Goal: Task Accomplishment & Management: Use online tool/utility

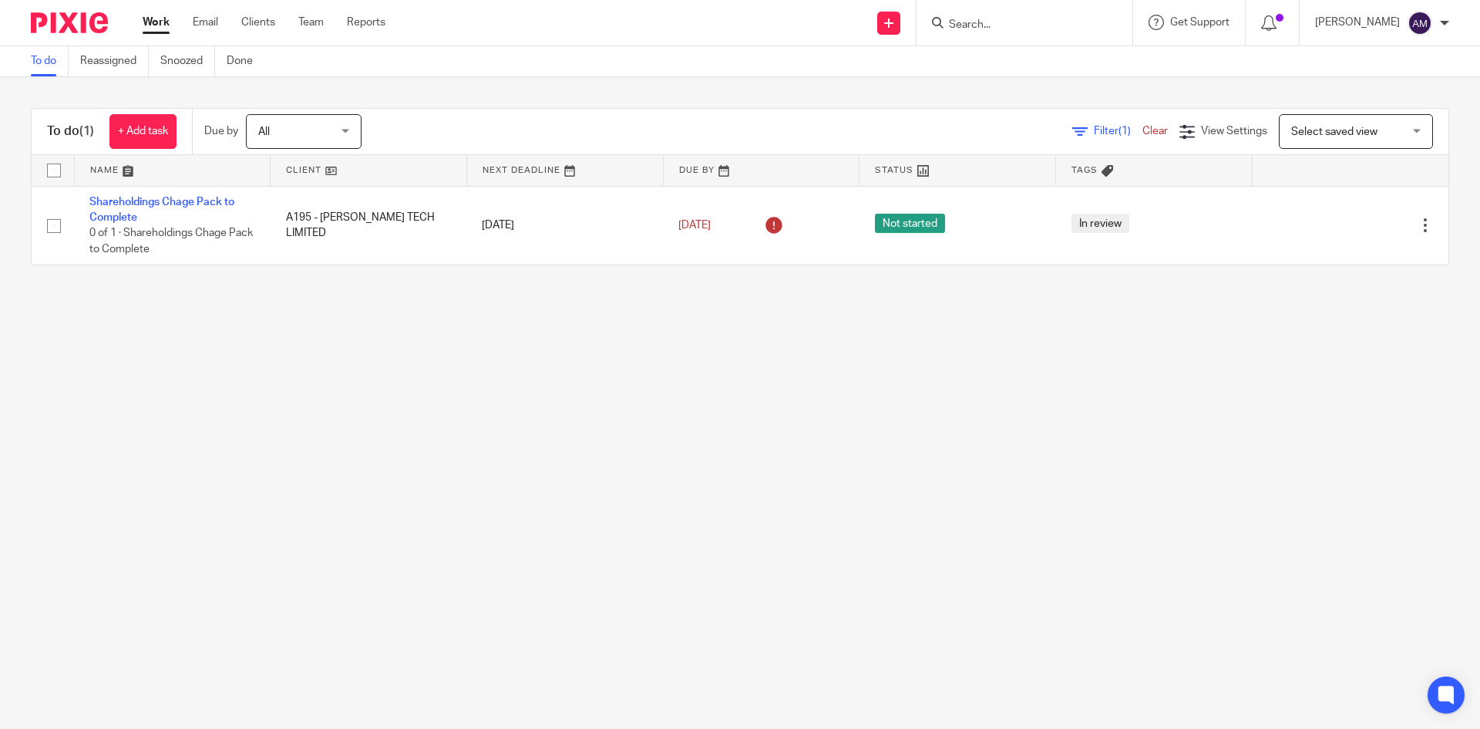
click at [982, 28] on input "Search" at bounding box center [1016, 26] width 139 height 14
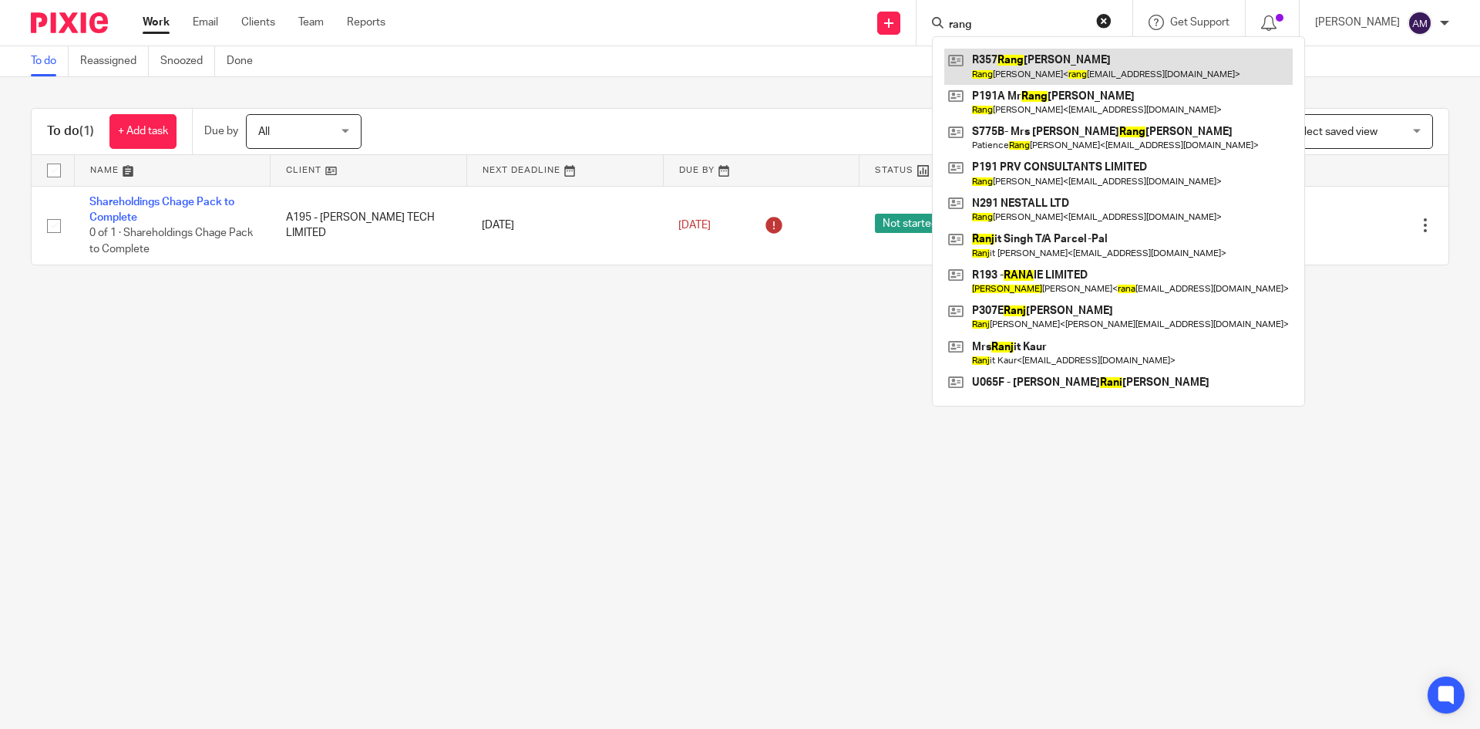
type input "rang"
click at [1003, 67] on link at bounding box center [1118, 66] width 348 height 35
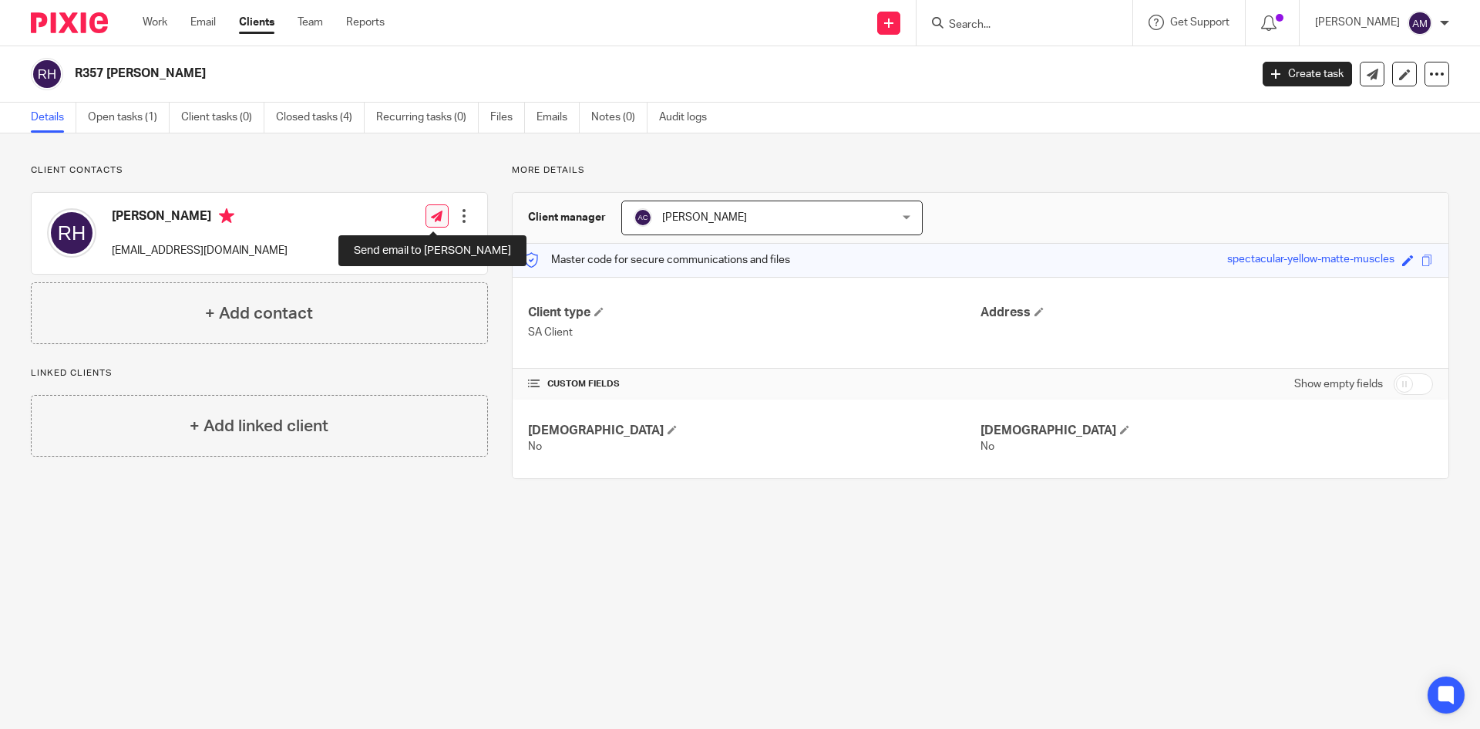
click at [436, 218] on icon at bounding box center [437, 216] width 12 height 12
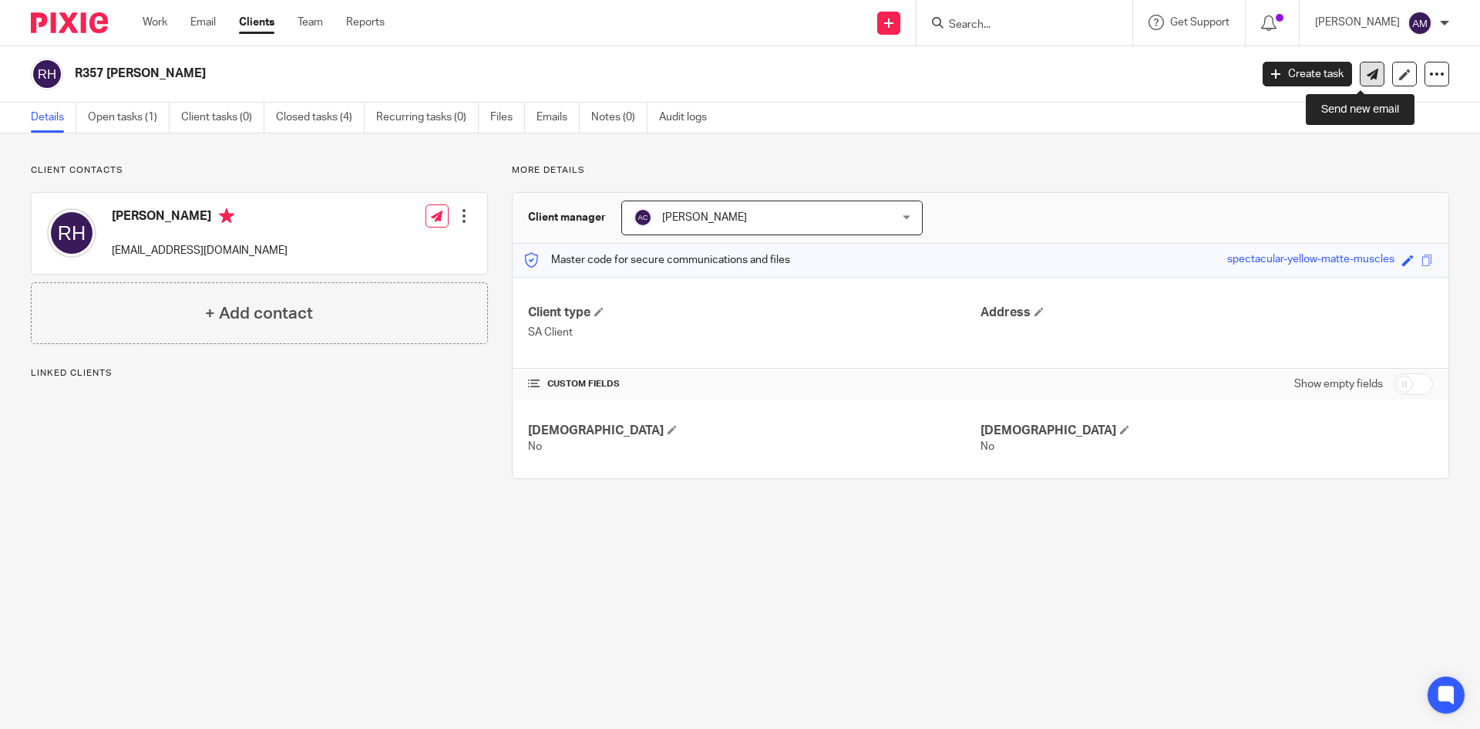
click at [1367, 70] on icon at bounding box center [1373, 75] width 12 height 12
click at [1367, 76] on icon at bounding box center [1373, 75] width 12 height 12
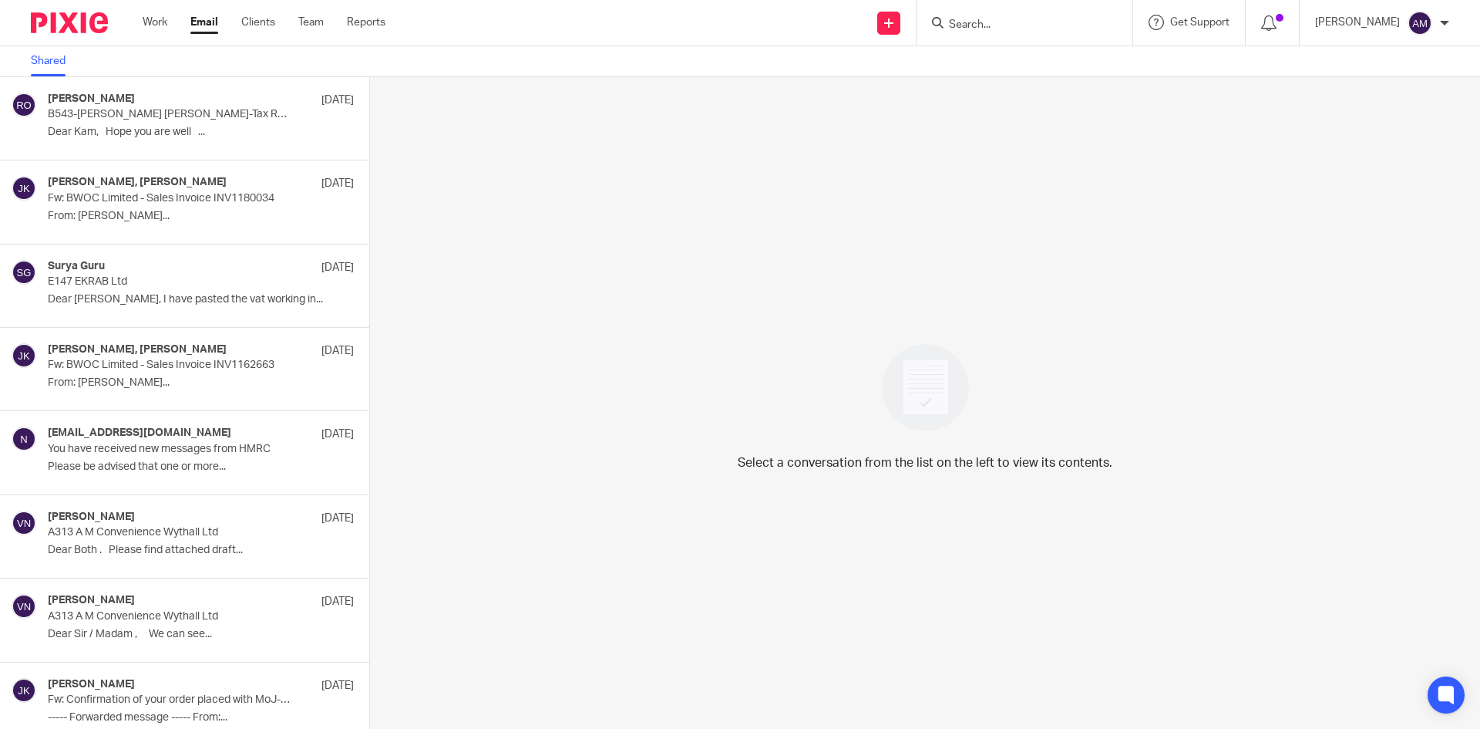
click at [762, 304] on div "Select a conversation from the list on the left to view its contents." at bounding box center [925, 402] width 1110 height 651
click at [1451, 683] on icon at bounding box center [1446, 694] width 25 height 25
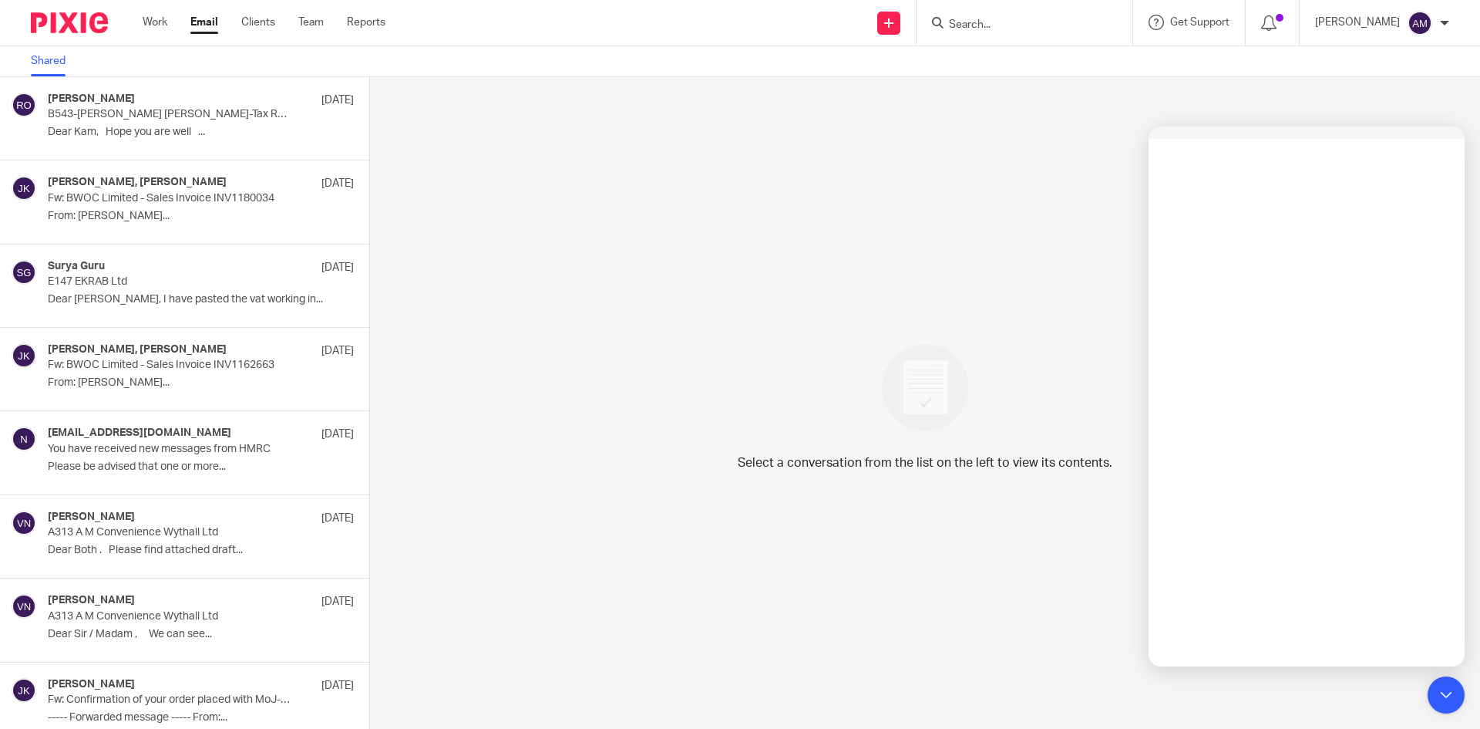
click at [966, 481] on div "Select a conversation from the list on the left to view its contents." at bounding box center [925, 402] width 1110 height 651
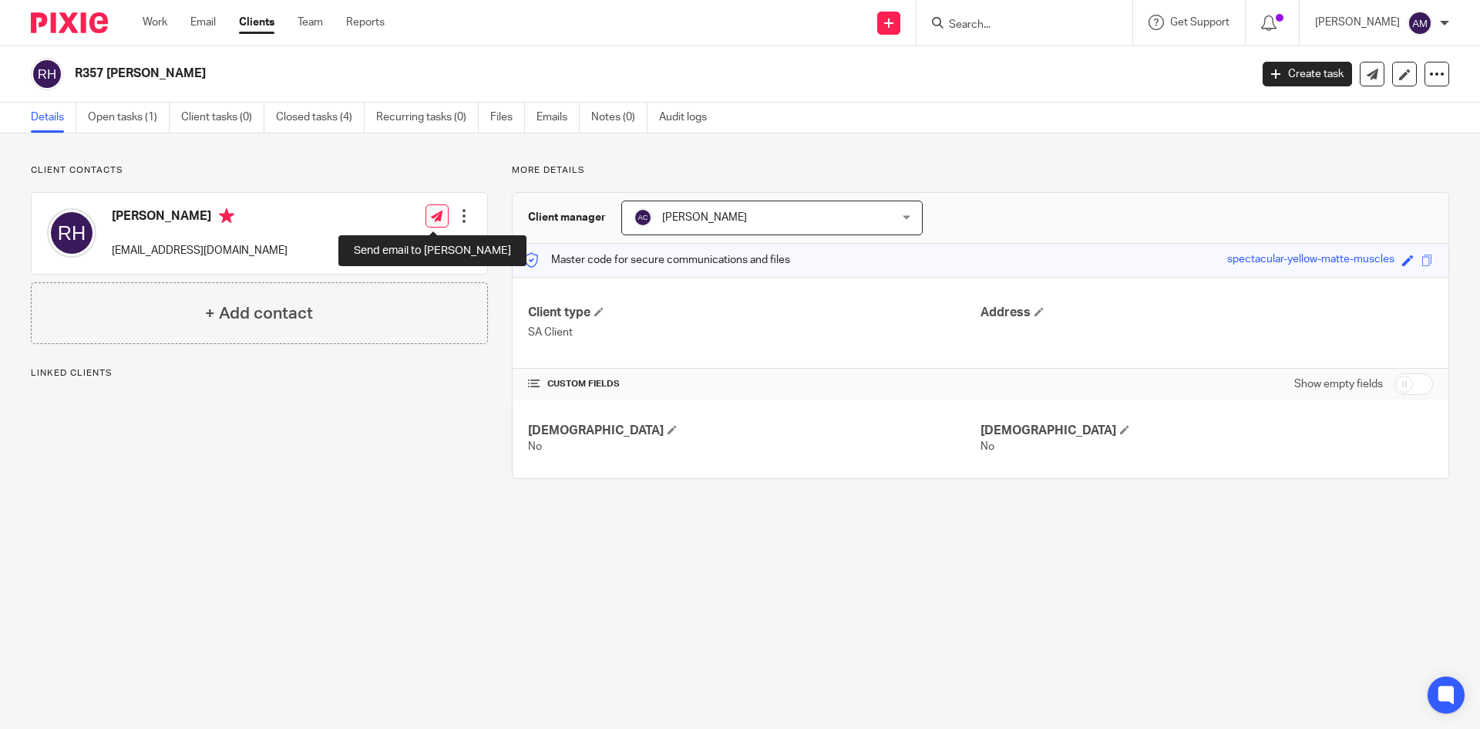
click at [426, 219] on link at bounding box center [437, 215] width 23 height 23
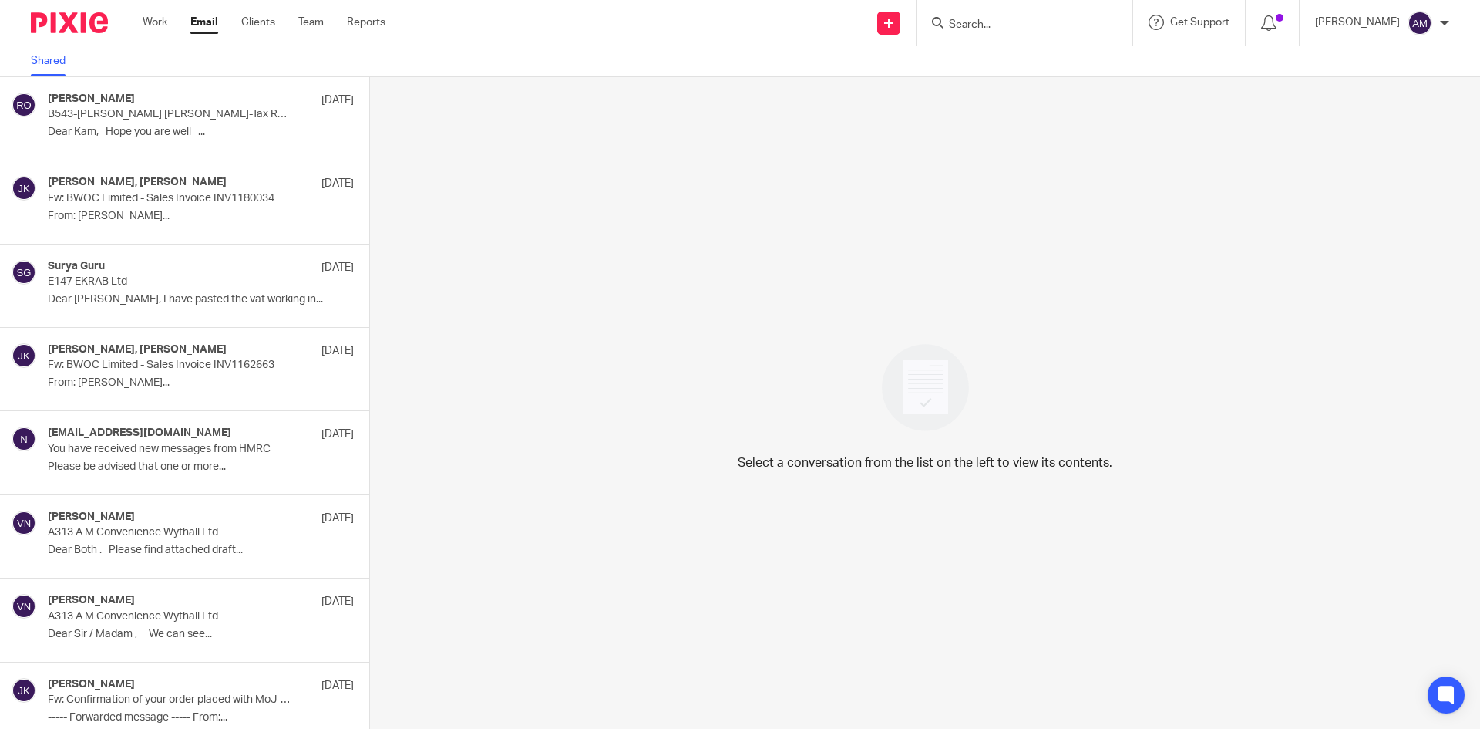
click at [58, 67] on link "Shared" at bounding box center [54, 61] width 46 height 30
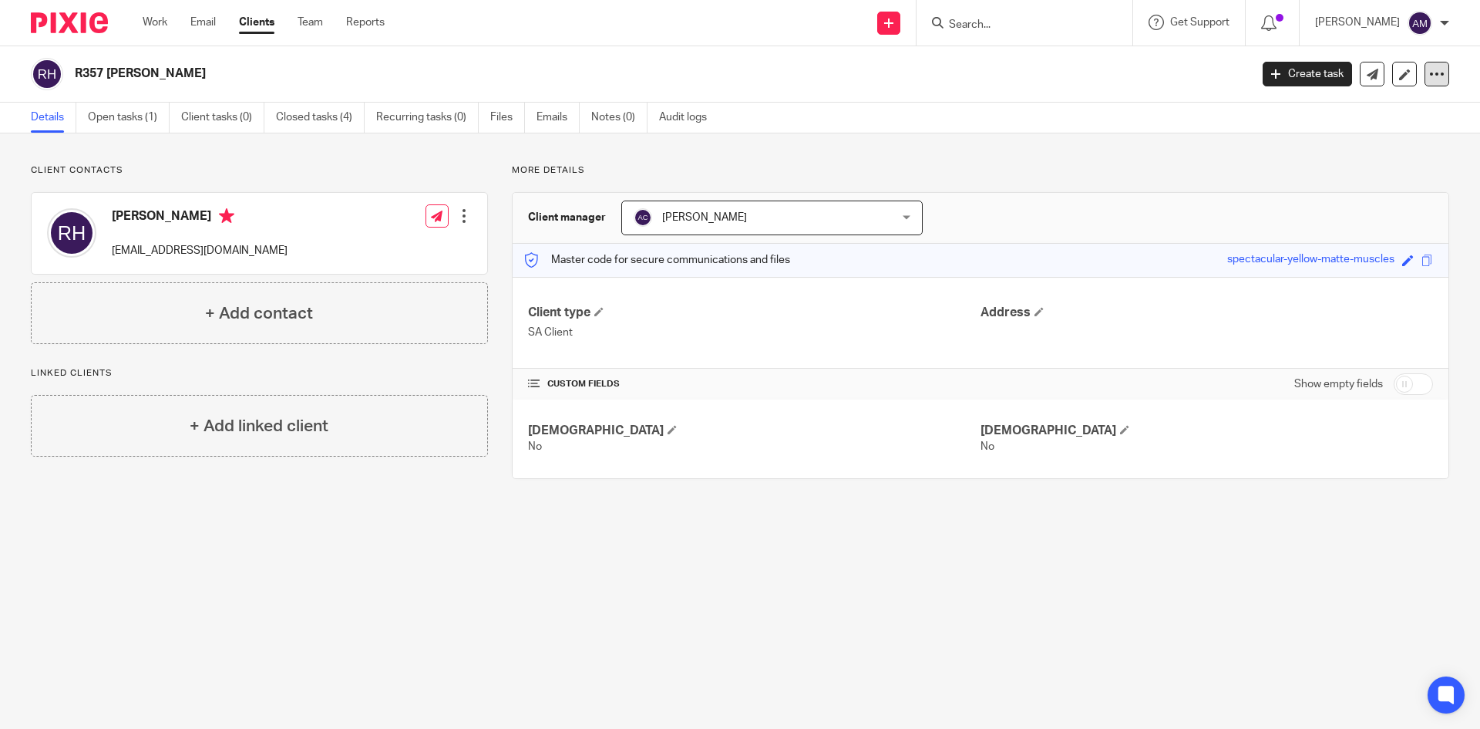
click at [1429, 77] on icon at bounding box center [1436, 73] width 15 height 15
click at [1180, 93] on div "R357 [PERSON_NAME] Create task Update from Companies House Export data Merge Ar…" at bounding box center [740, 74] width 1480 height 56
click at [1368, 74] on link at bounding box center [1372, 74] width 25 height 25
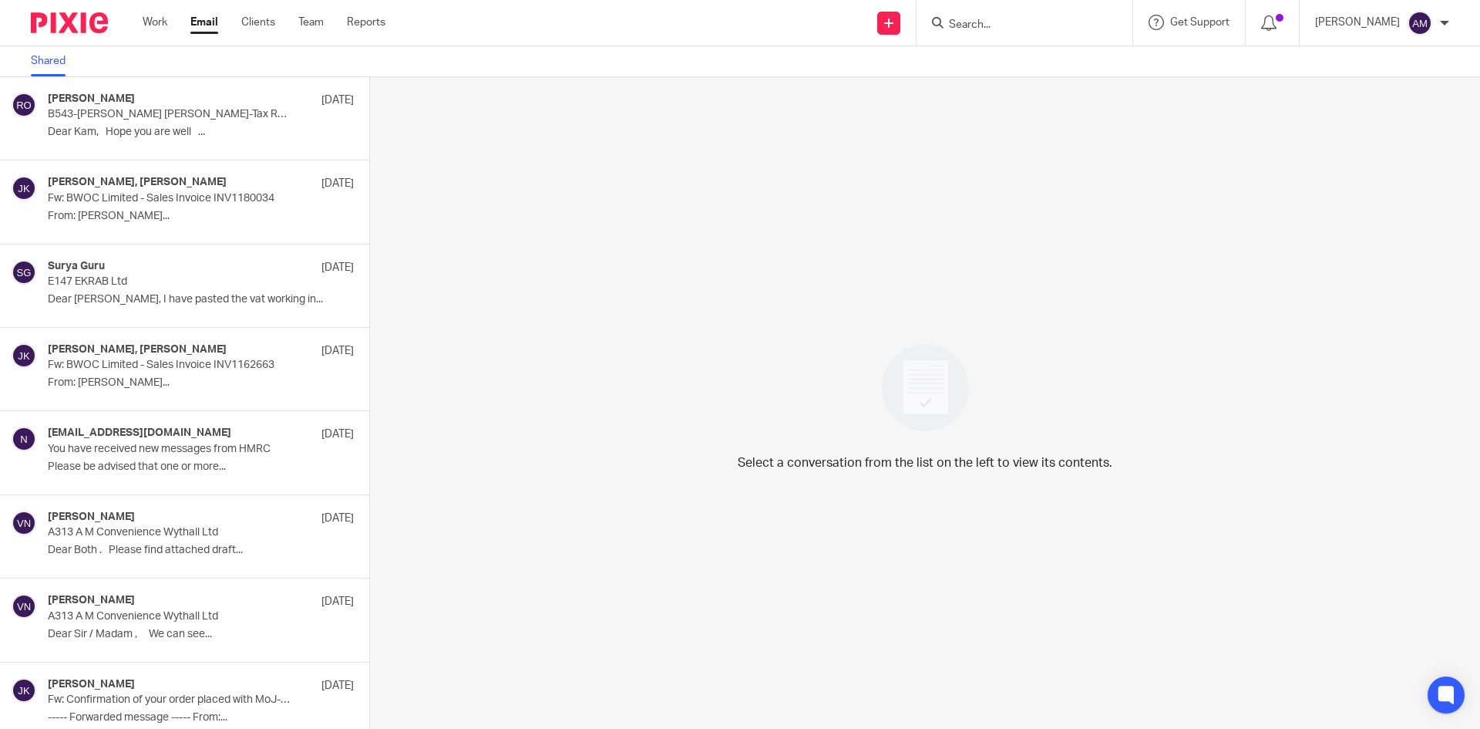
drag, startPoint x: 429, startPoint y: 214, endPoint x: 575, endPoint y: 188, distance: 147.9
click at [520, 163] on div "Select a conversation from the list on the left to view its contents." at bounding box center [925, 402] width 1110 height 651
click at [1442, 688] on icon at bounding box center [1446, 694] width 12 height 12
click at [1049, 262] on div "Select a conversation from the list on the left to view its contents." at bounding box center [925, 402] width 1110 height 651
click at [60, 70] on link "Shared" at bounding box center [54, 61] width 46 height 30
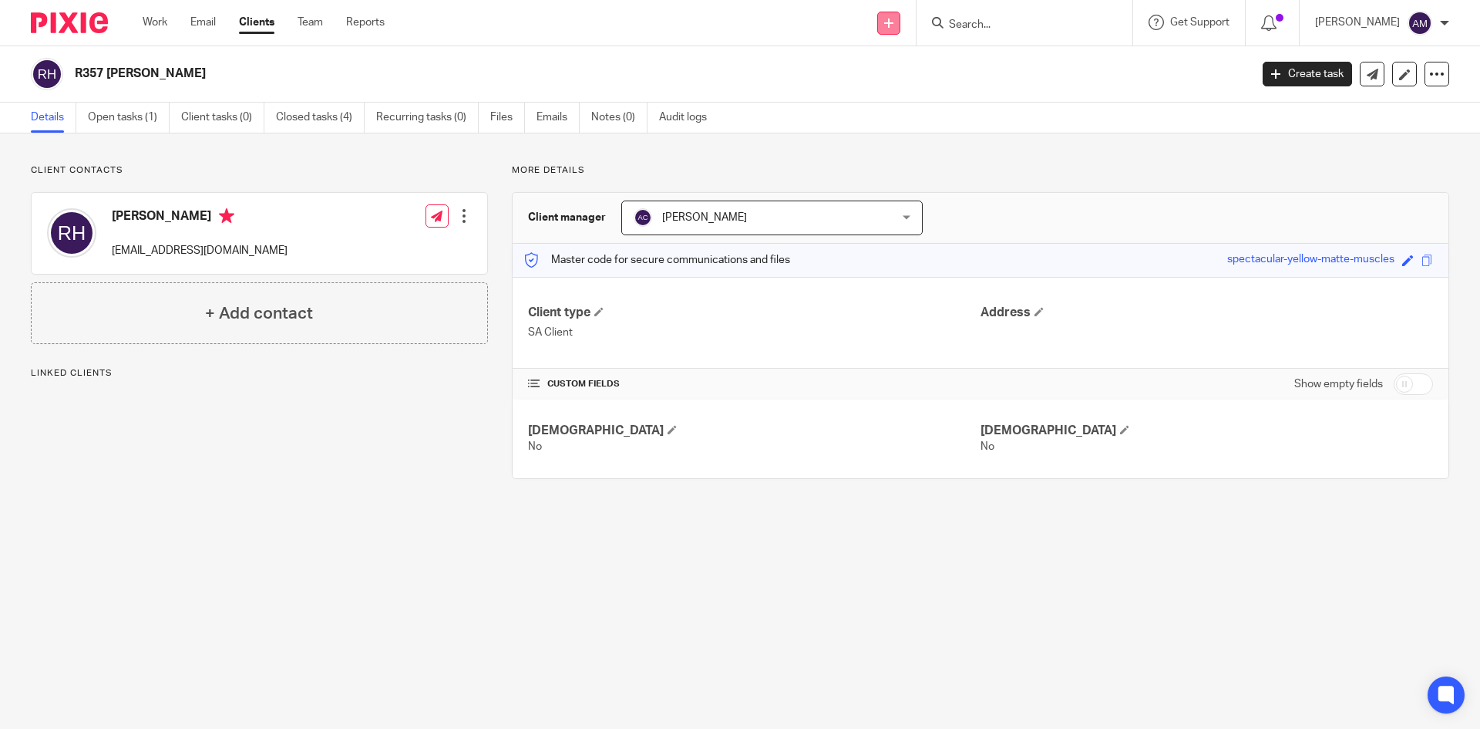
click at [899, 16] on link at bounding box center [888, 23] width 23 height 23
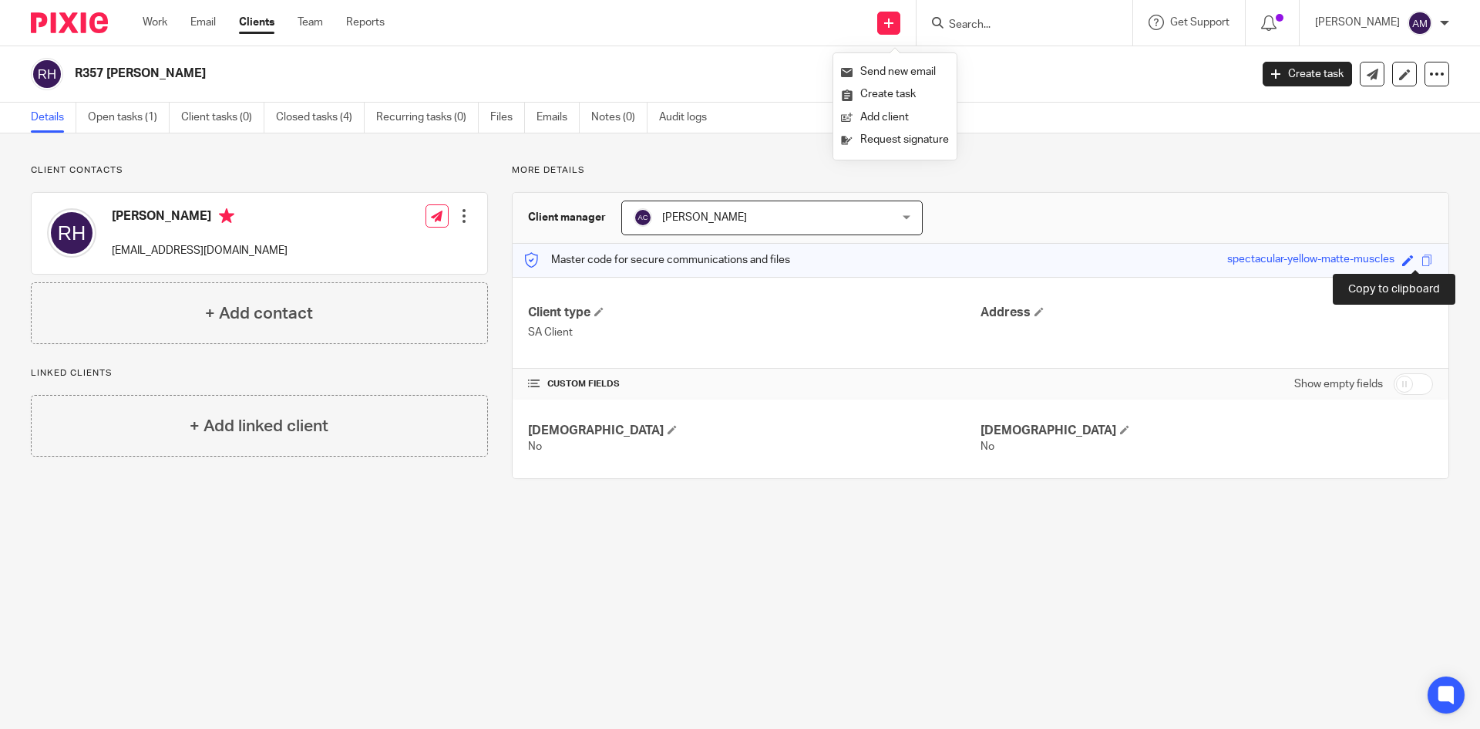
click at [1422, 261] on span at bounding box center [1428, 260] width 12 height 12
click at [665, 37] on div "Send new email Create task Add client Request signature Get Support Contact via…" at bounding box center [944, 22] width 1072 height 45
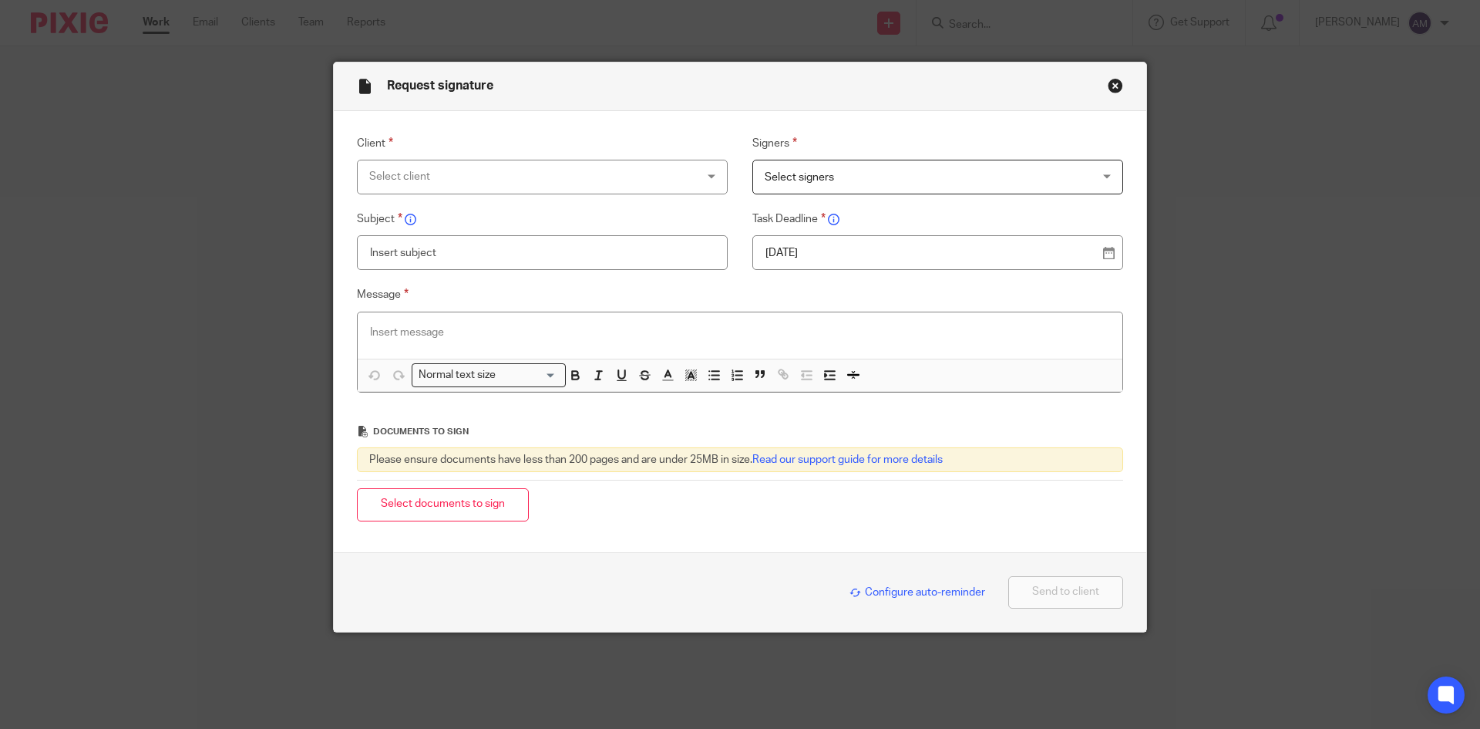
click at [670, 184] on div "Select client" at bounding box center [542, 177] width 371 height 35
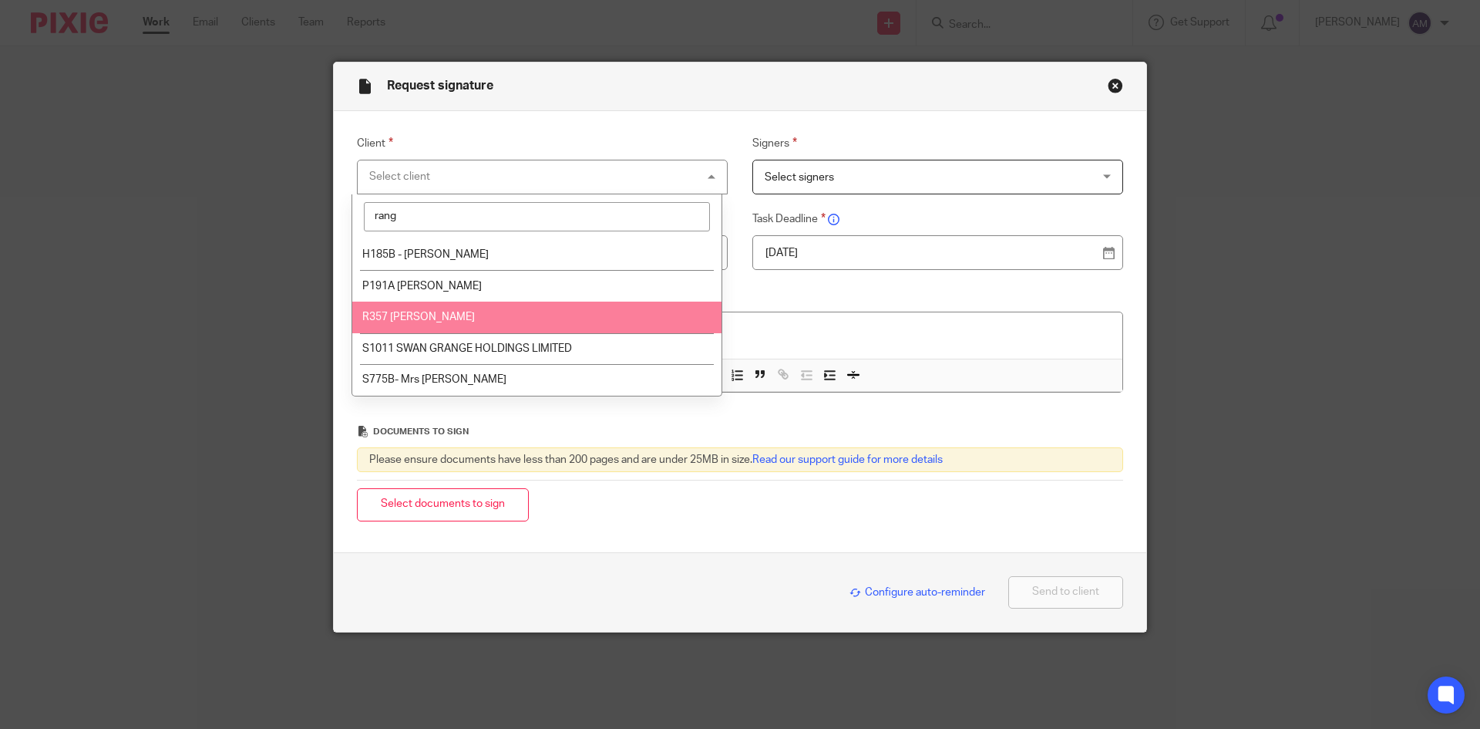
type input "rang"
click at [620, 311] on li "R357 [PERSON_NAME]" at bounding box center [536, 317] width 369 height 32
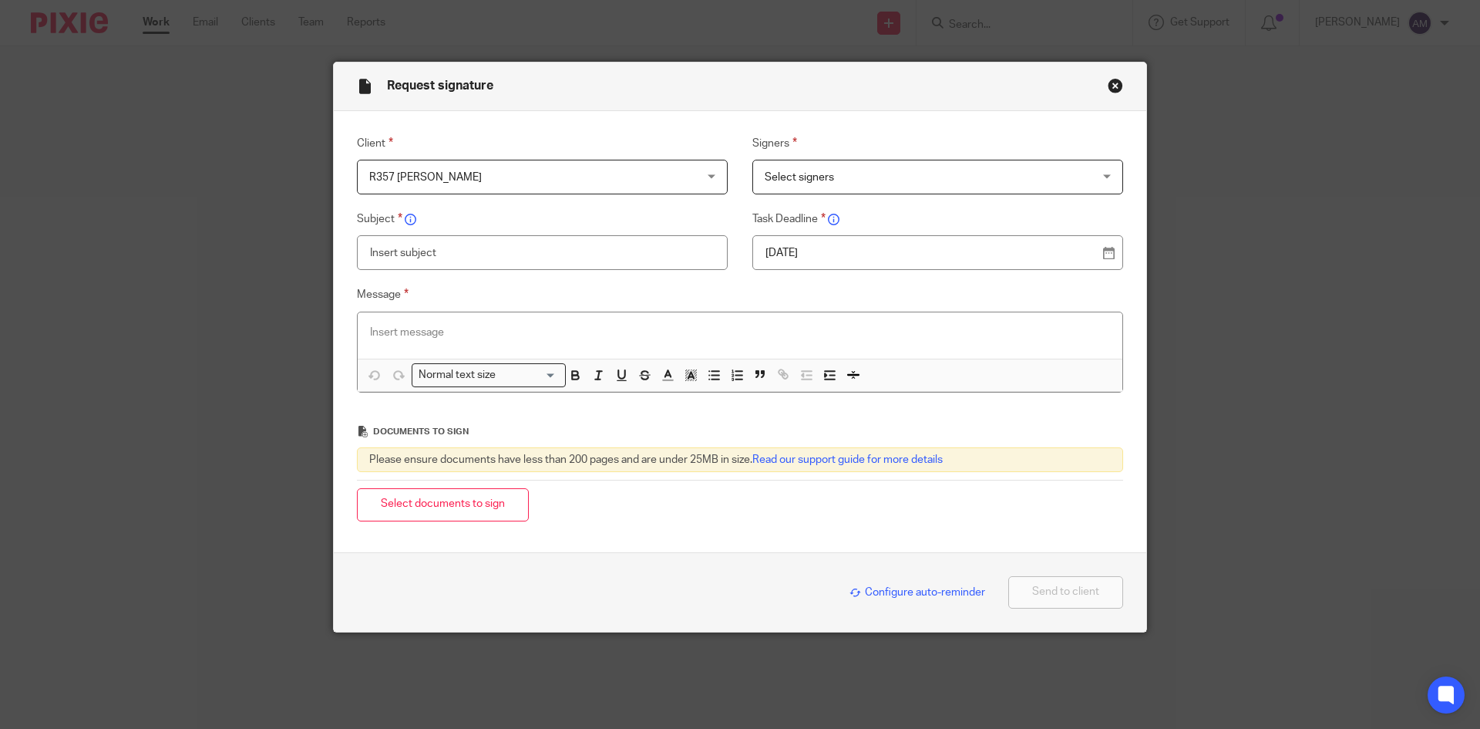
click at [810, 177] on span "Select signers" at bounding box center [799, 177] width 69 height 11
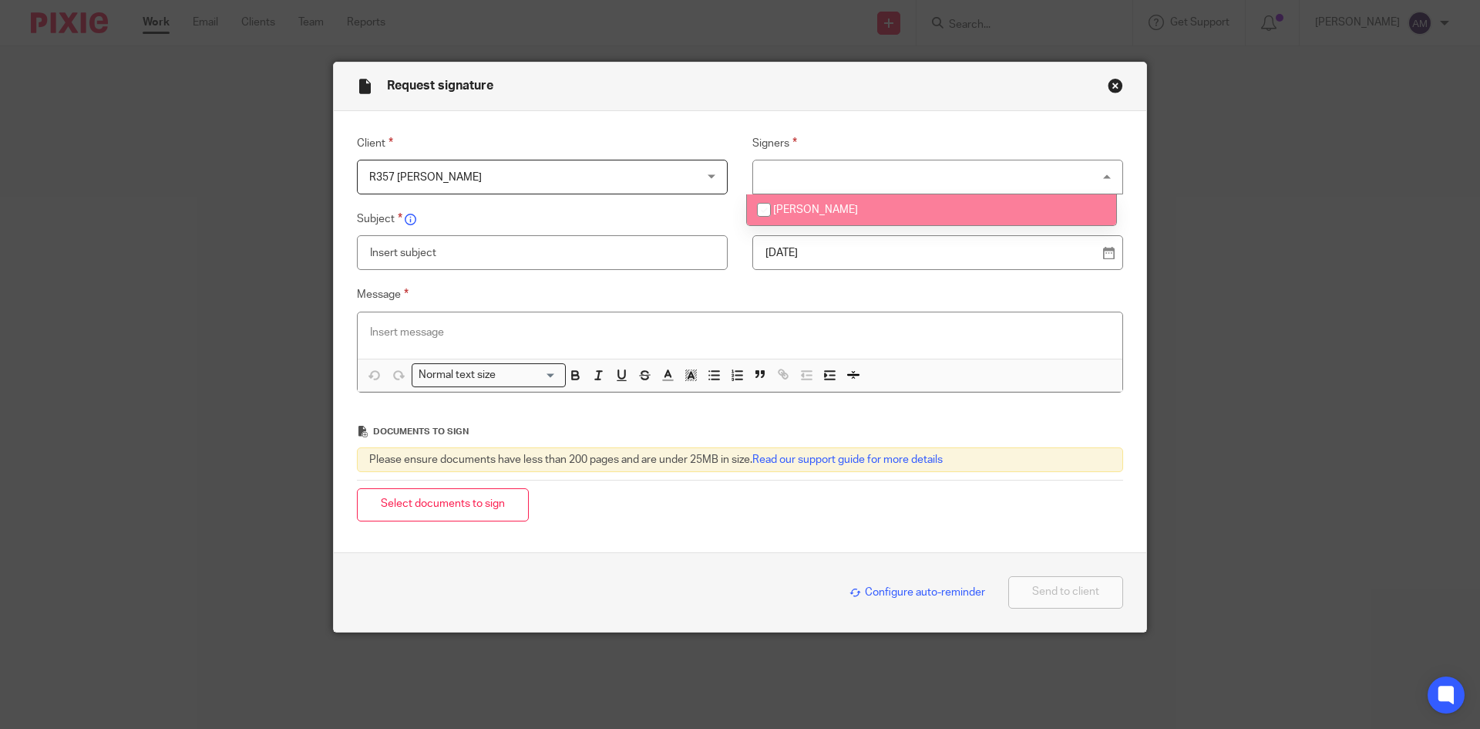
click at [800, 205] on span "[PERSON_NAME]" at bounding box center [815, 209] width 85 height 11
checkbox input "true"
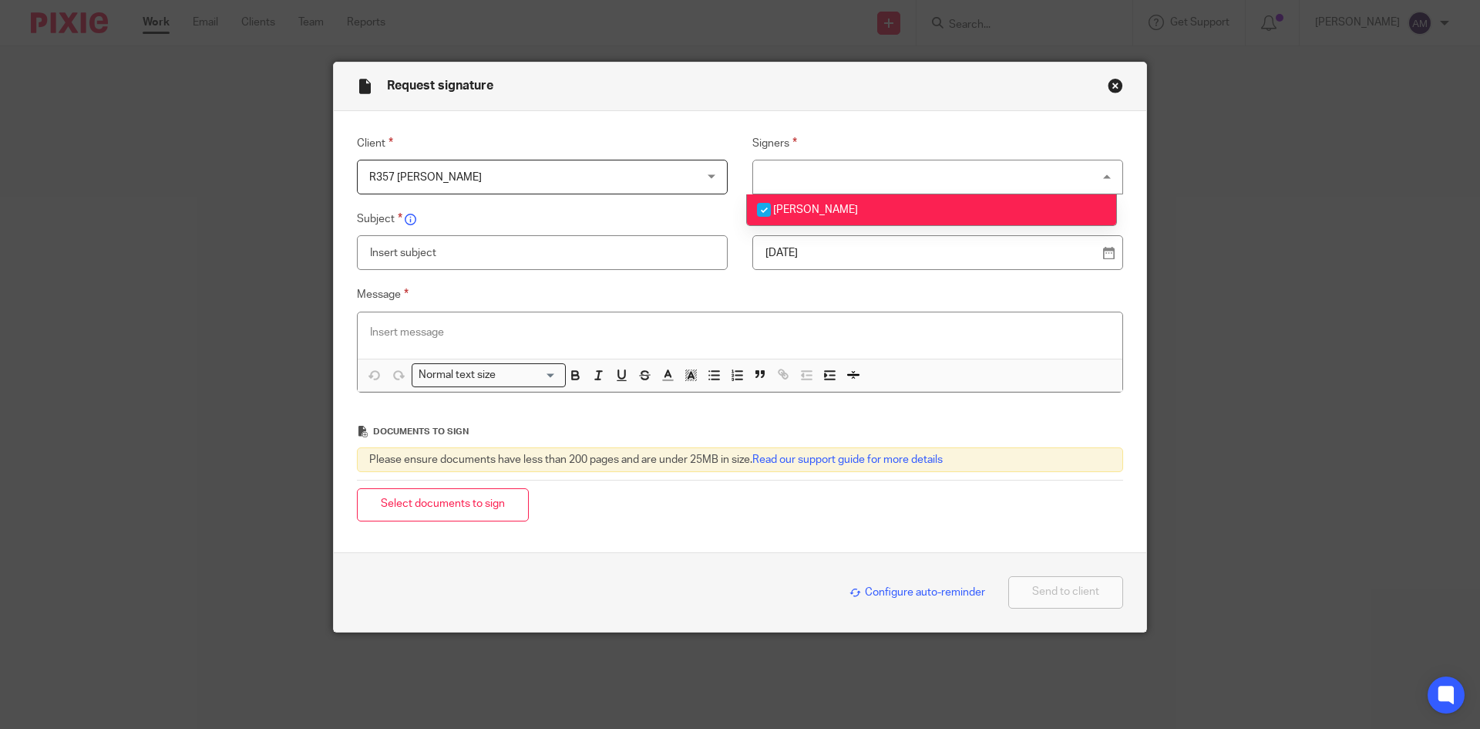
click at [663, 253] on input "text" at bounding box center [542, 252] width 371 height 35
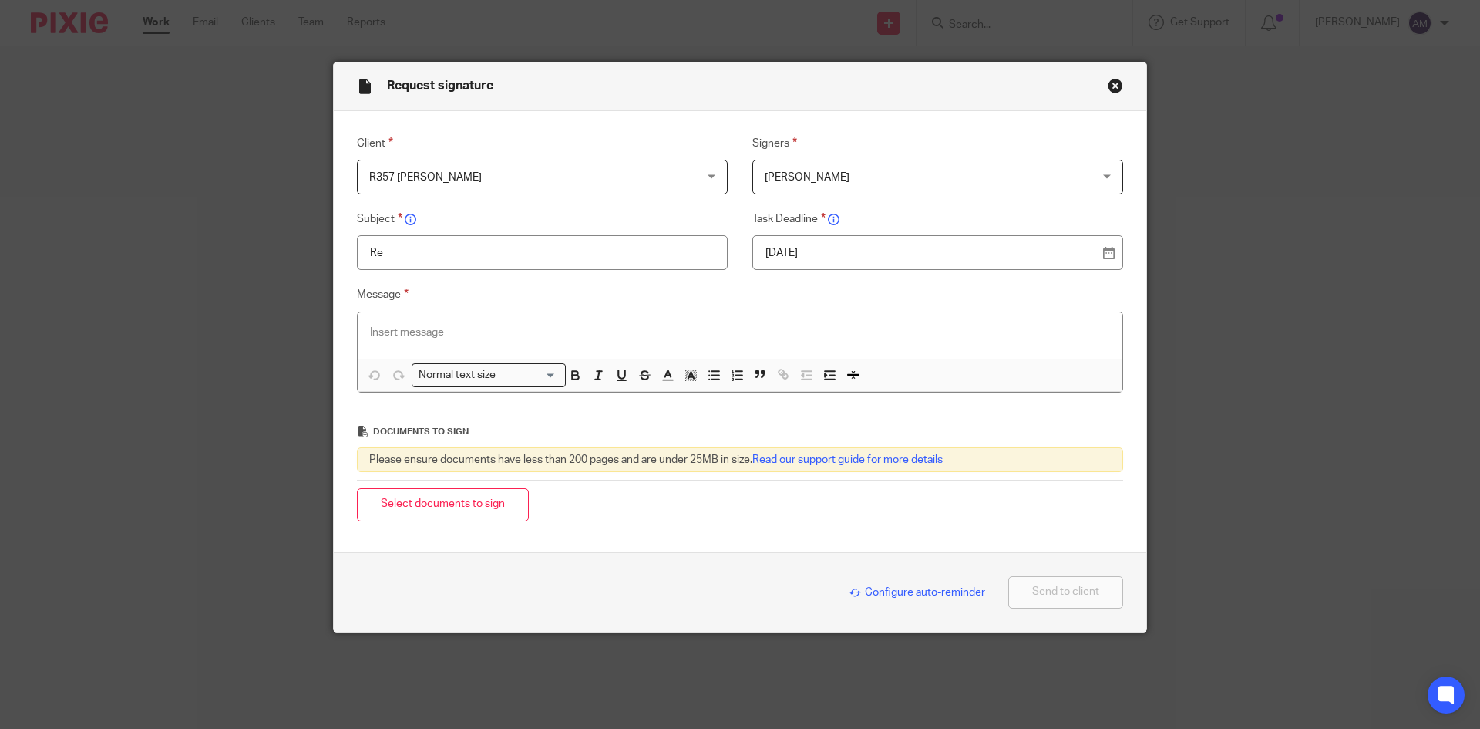
type input "R"
click at [621, 325] on p at bounding box center [740, 332] width 740 height 15
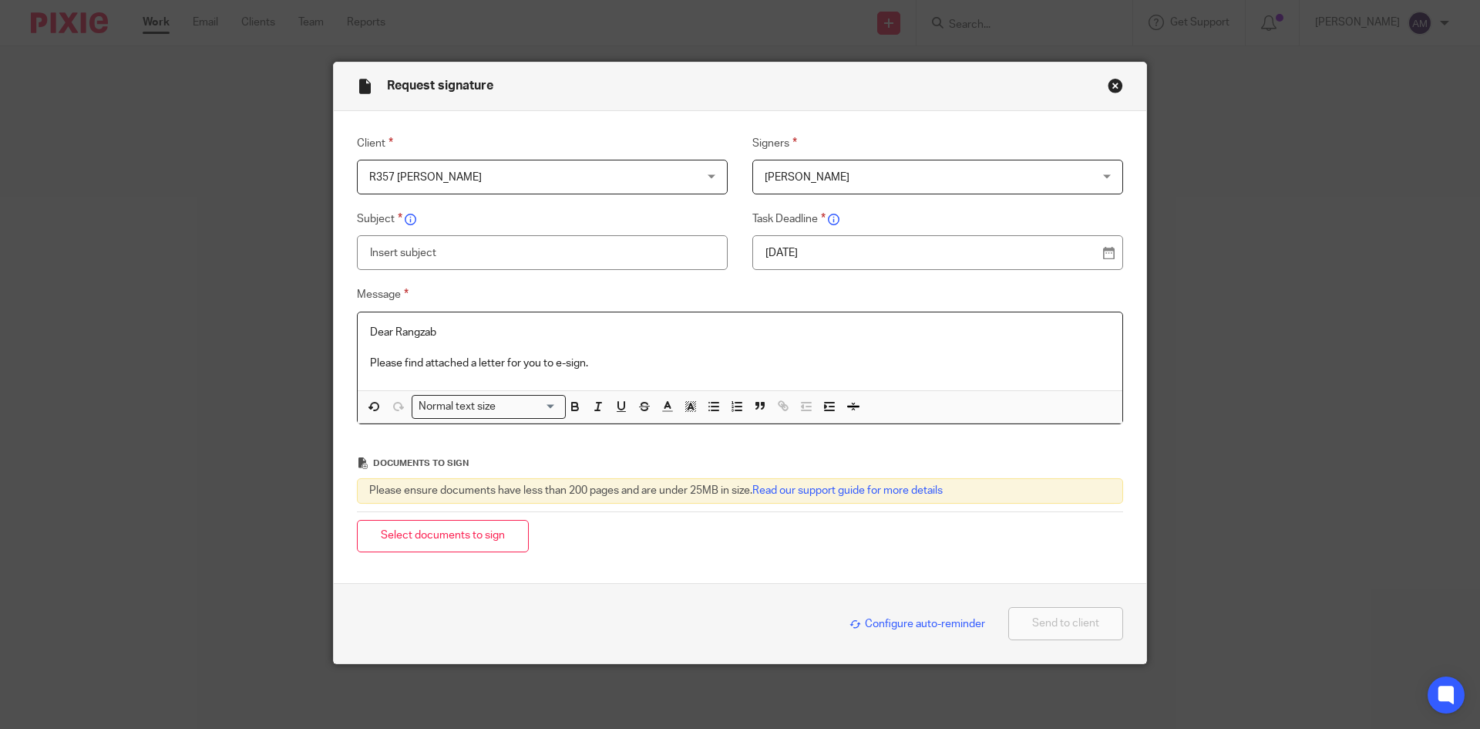
click at [496, 332] on p "Dear Rangzab" at bounding box center [740, 332] width 740 height 15
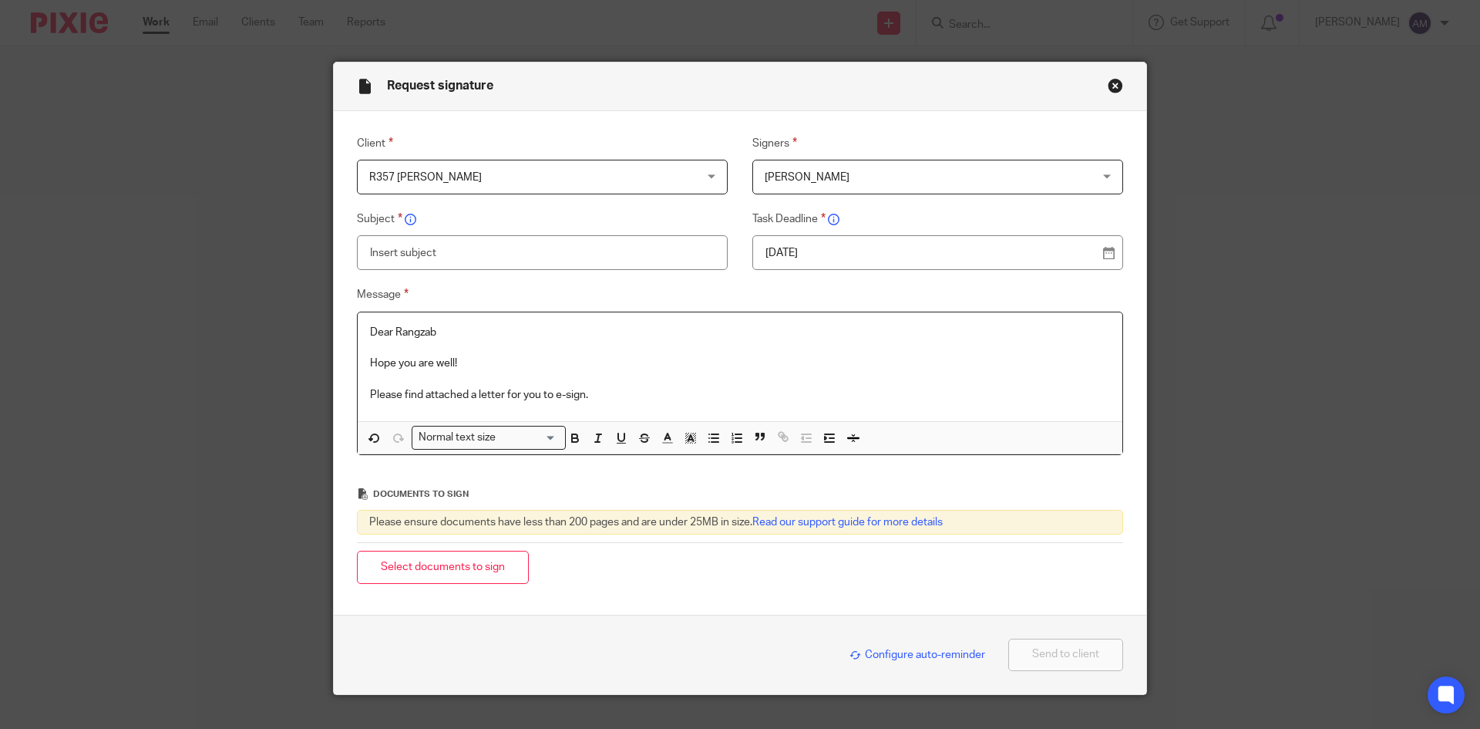
click at [598, 398] on p "Please find attached a letter for you to e-sign." at bounding box center [740, 394] width 740 height 15
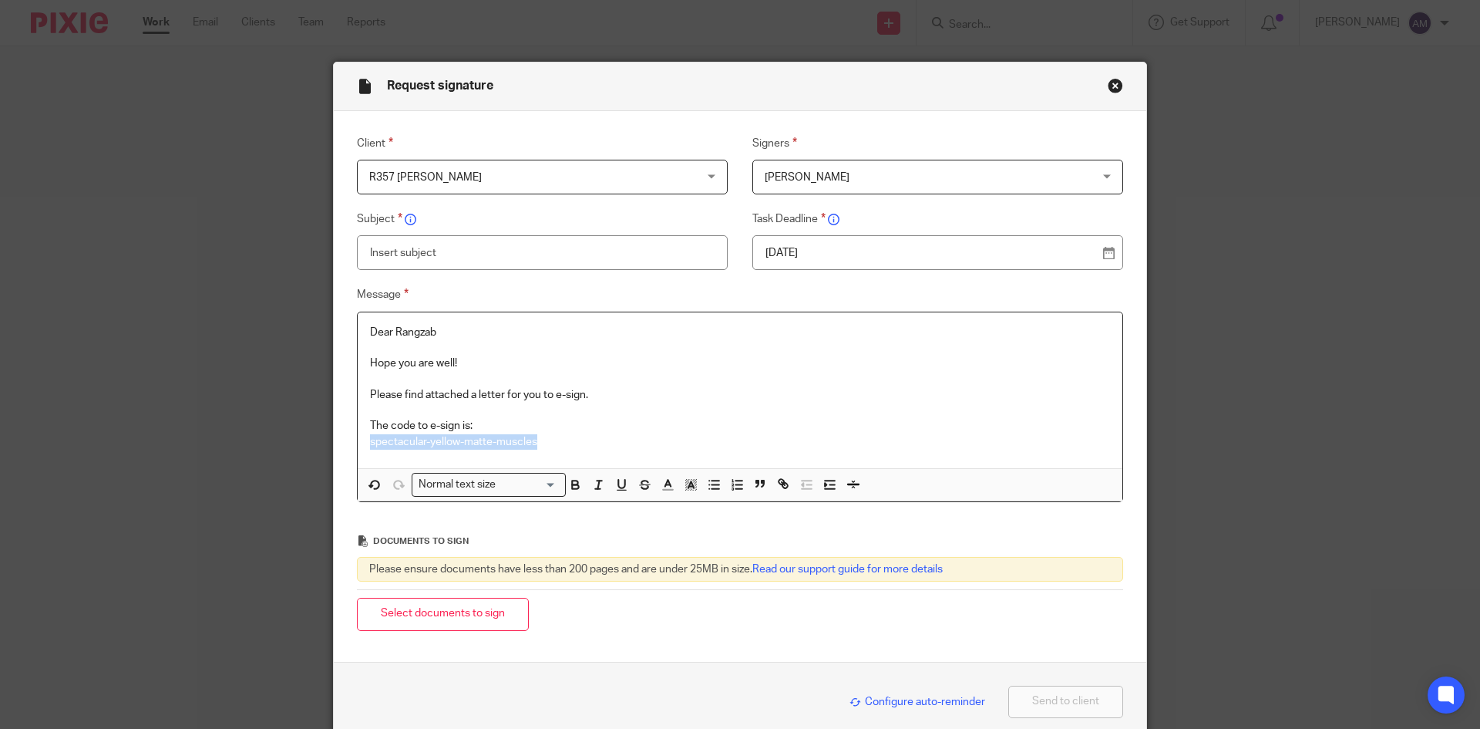
drag, startPoint x: 537, startPoint y: 441, endPoint x: 359, endPoint y: 450, distance: 178.3
click at [359, 450] on div "Dear Rangzab Hope you are well! Please find attached a letter for you to e-sign…" at bounding box center [740, 390] width 765 height 156
click at [568, 487] on icon "button" at bounding box center [575, 484] width 14 height 14
click at [561, 451] on div "Dear Rangzab Hope you are well! Please find attached a letter for you to e-sign…" at bounding box center [740, 390] width 765 height 156
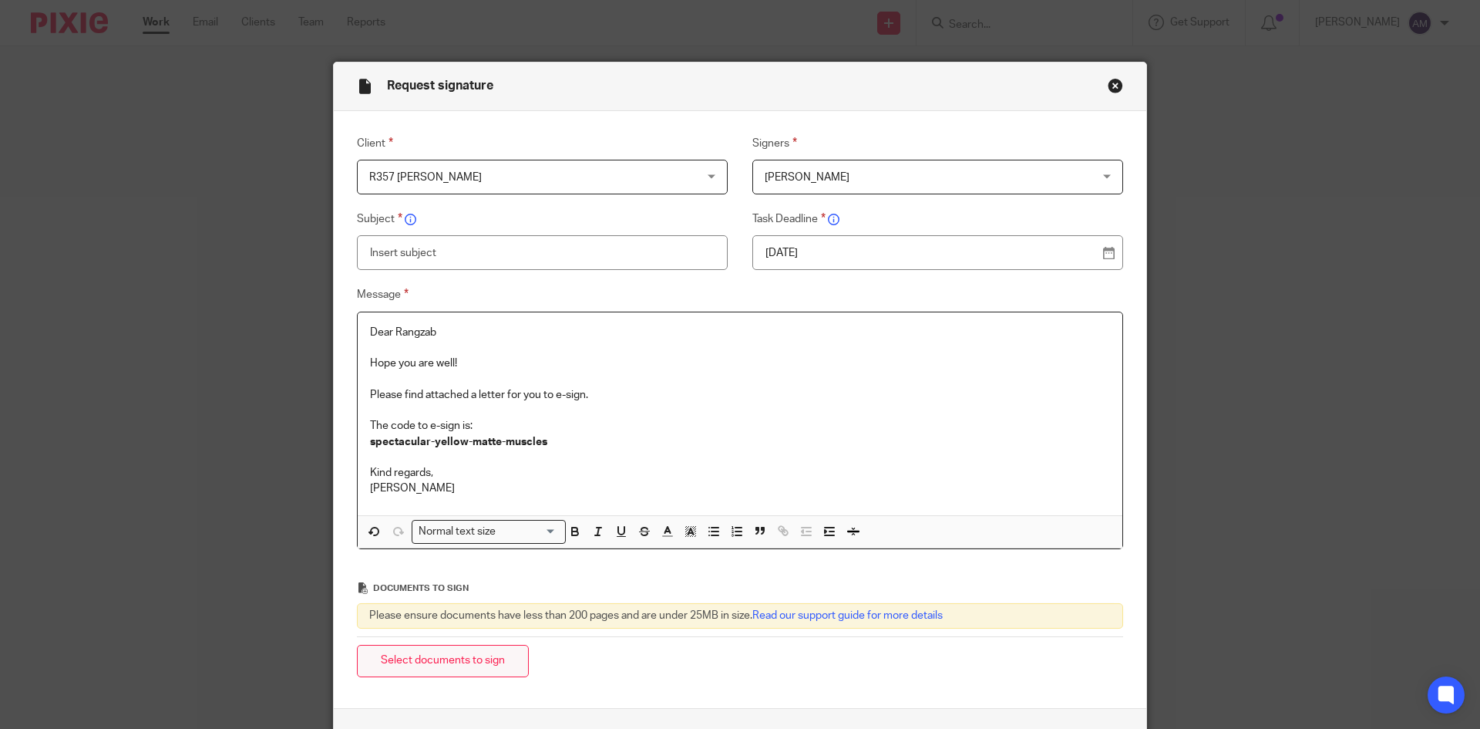
click at [461, 660] on button "Select documents to sign" at bounding box center [443, 660] width 172 height 33
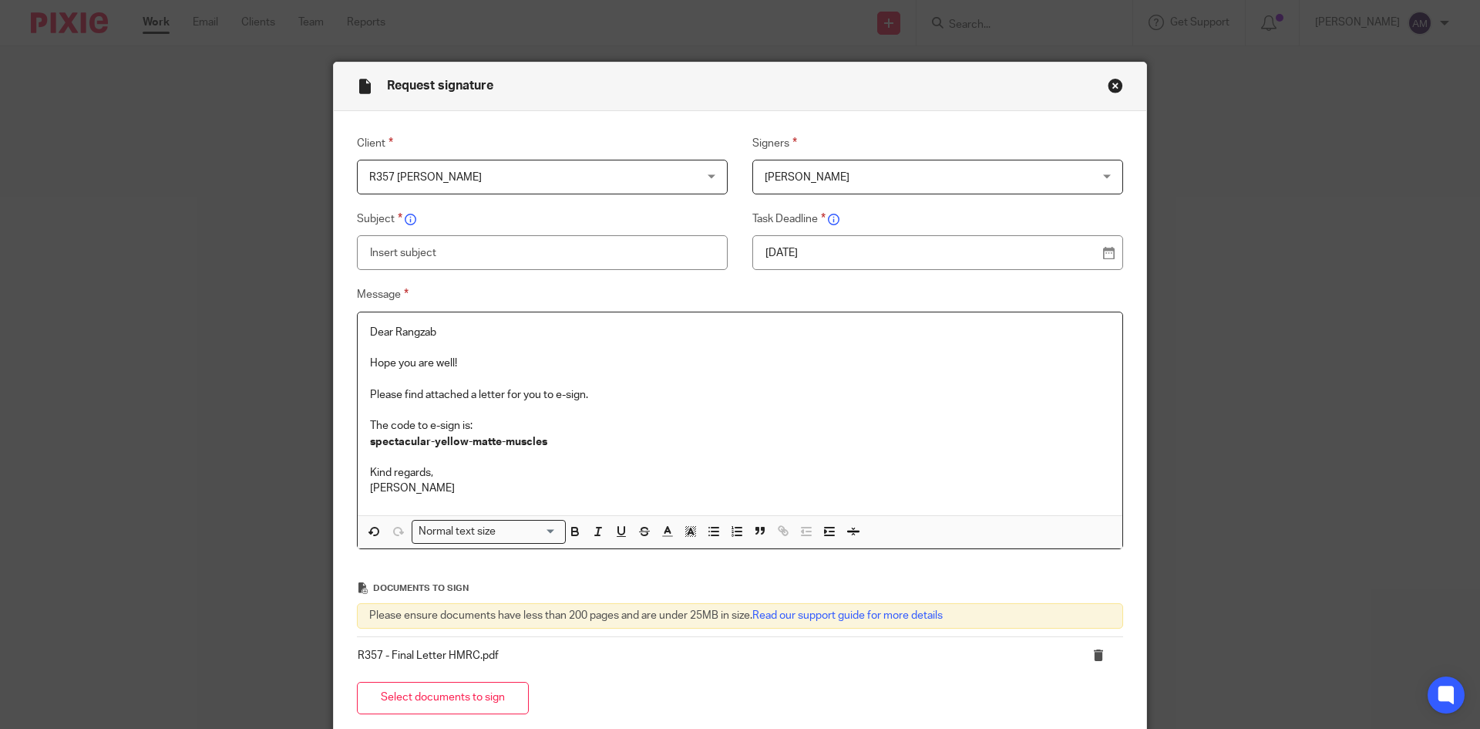
click at [587, 394] on p "Please find attached a letter for you to e-sign." at bounding box center [740, 394] width 740 height 15
click at [408, 425] on p "The code to e-sign is:" at bounding box center [740, 425] width 740 height 15
click at [574, 442] on p "spectacular-yellow-matte-muscles" at bounding box center [740, 441] width 740 height 15
drag, startPoint x: 580, startPoint y: 394, endPoint x: 554, endPoint y: 408, distance: 29.7
click at [548, 398] on p "Please find attached a letter for you to e-sign, please review and confirm you …" at bounding box center [740, 394] width 740 height 15
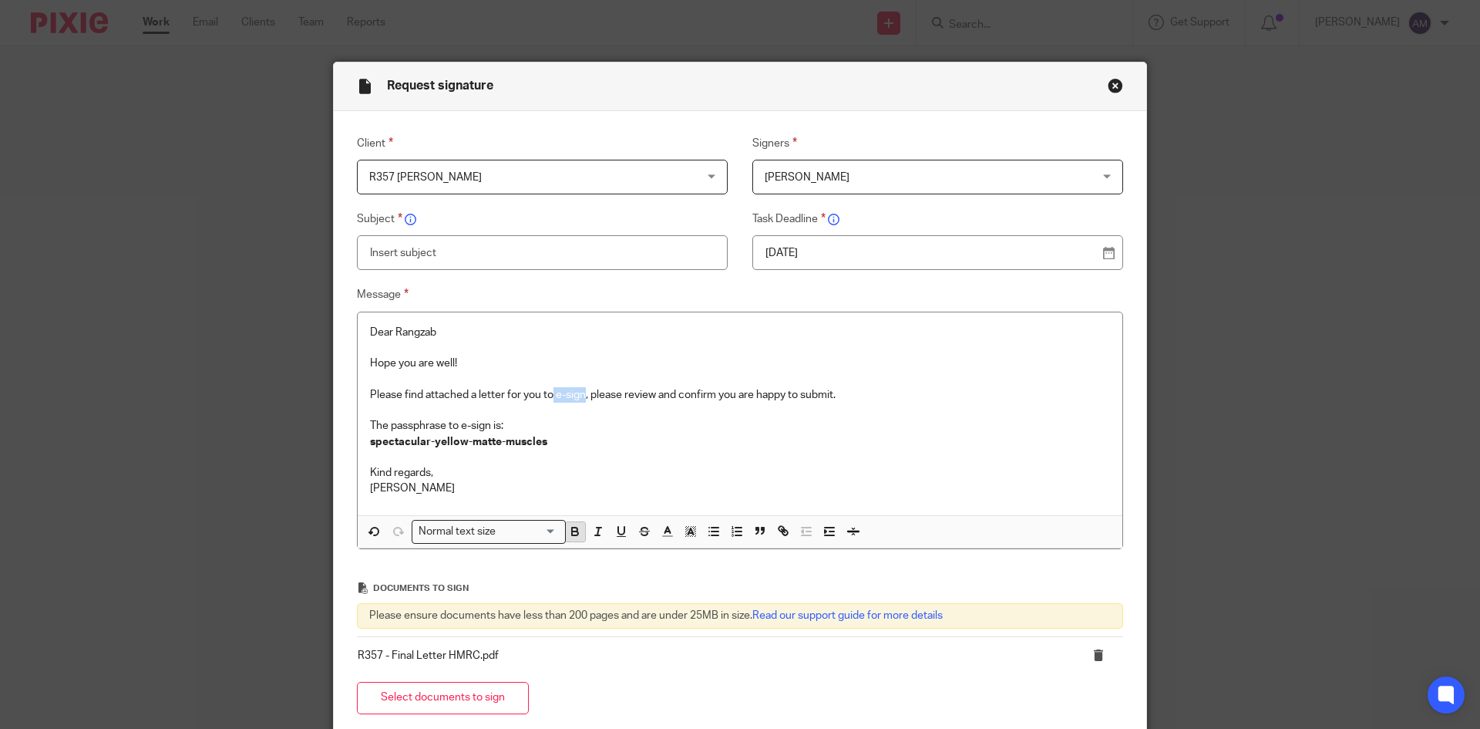
click at [572, 535] on icon "button" at bounding box center [575, 533] width 6 height 4
click at [547, 439] on p "spectacular-yellow-matte-muscles" at bounding box center [740, 441] width 740 height 15
drag, startPoint x: 546, startPoint y: 446, endPoint x: 497, endPoint y: 451, distance: 48.9
click at [497, 451] on div "Dear Rangzab Hope you are well! Please find attached a letter for you to e-sign…" at bounding box center [740, 413] width 765 height 203
click at [575, 449] on p at bounding box center [740, 456] width 740 height 15
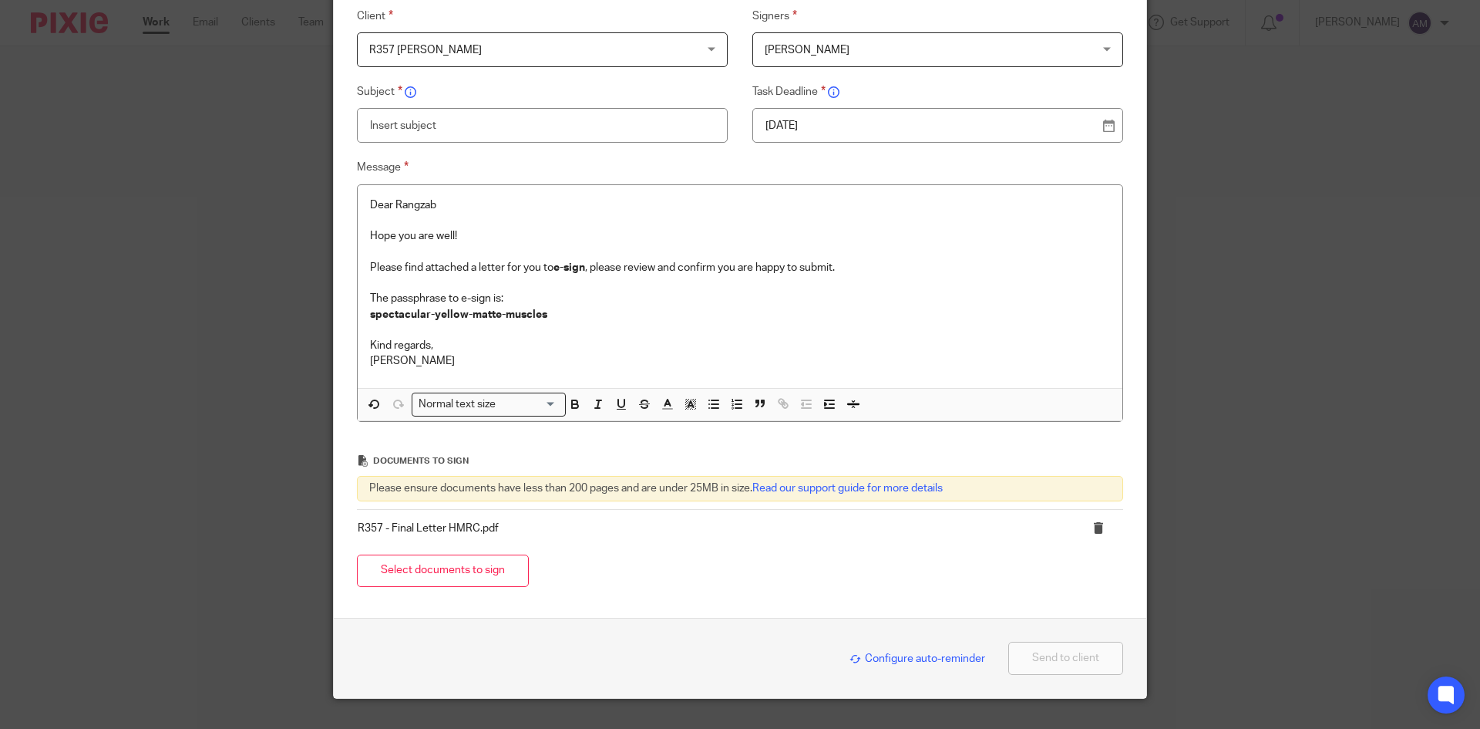
scroll to position [159, 0]
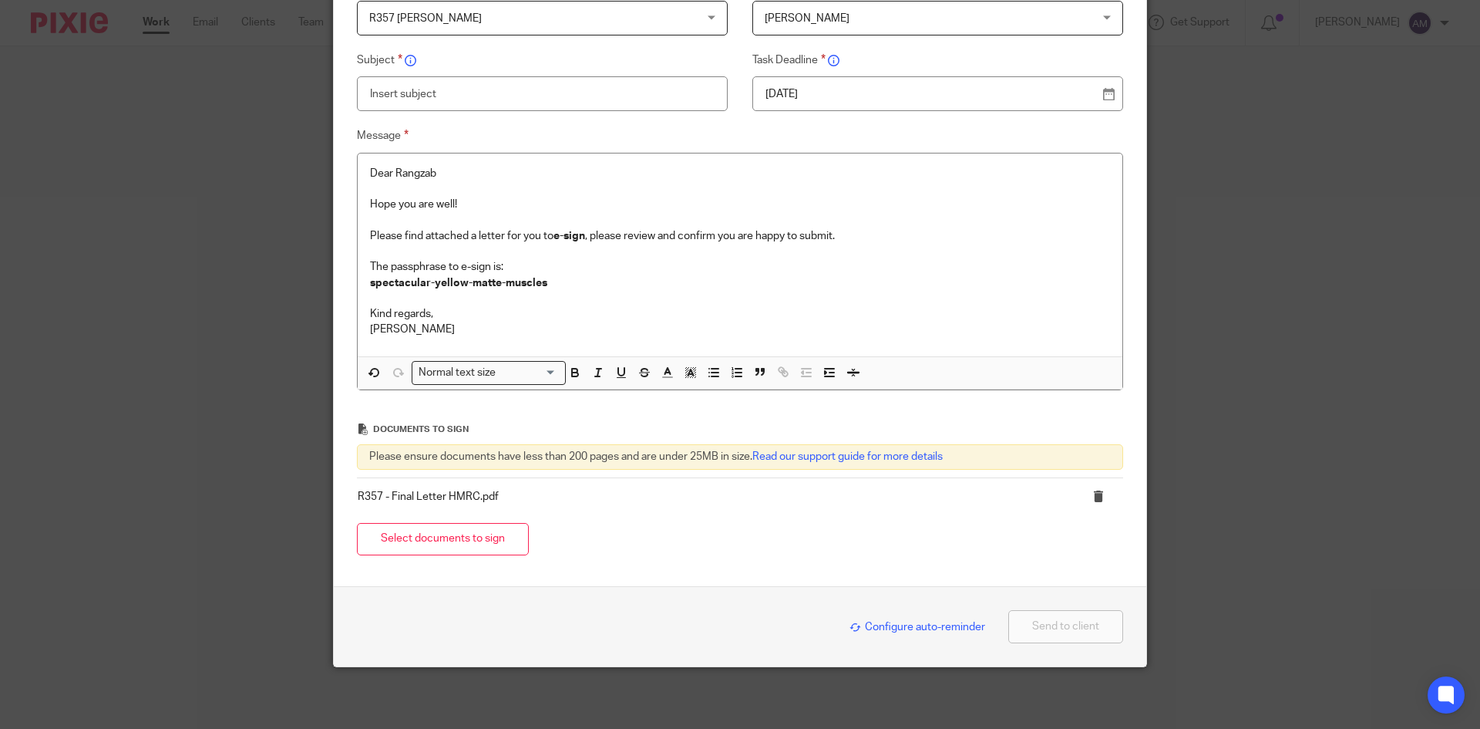
click at [1067, 613] on button "Send to client" at bounding box center [1065, 626] width 115 height 33
click at [480, 326] on p "[PERSON_NAME]" at bounding box center [740, 328] width 740 height 15
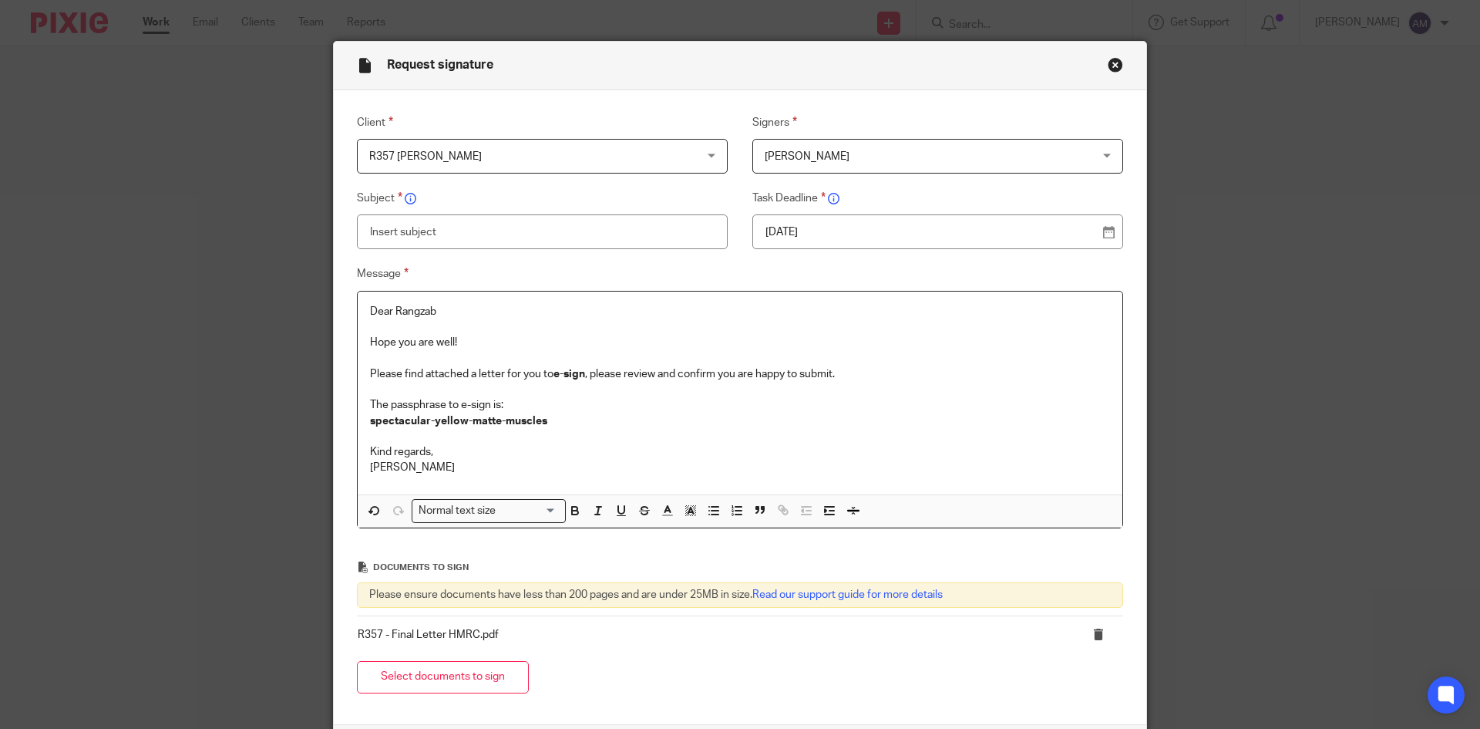
scroll to position [5, 0]
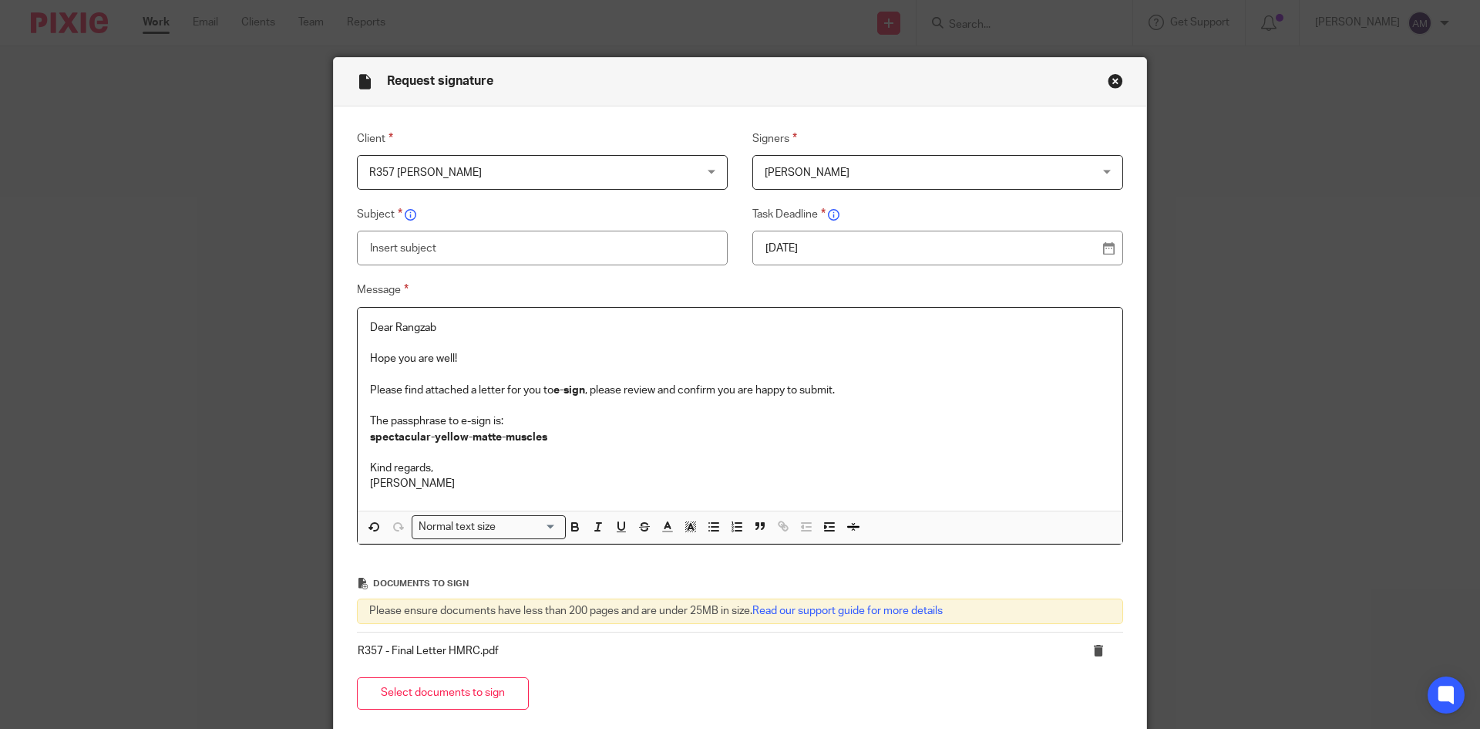
click at [609, 258] on input "text" at bounding box center [542, 248] width 371 height 35
type input "D"
type input "L"
type input "R"
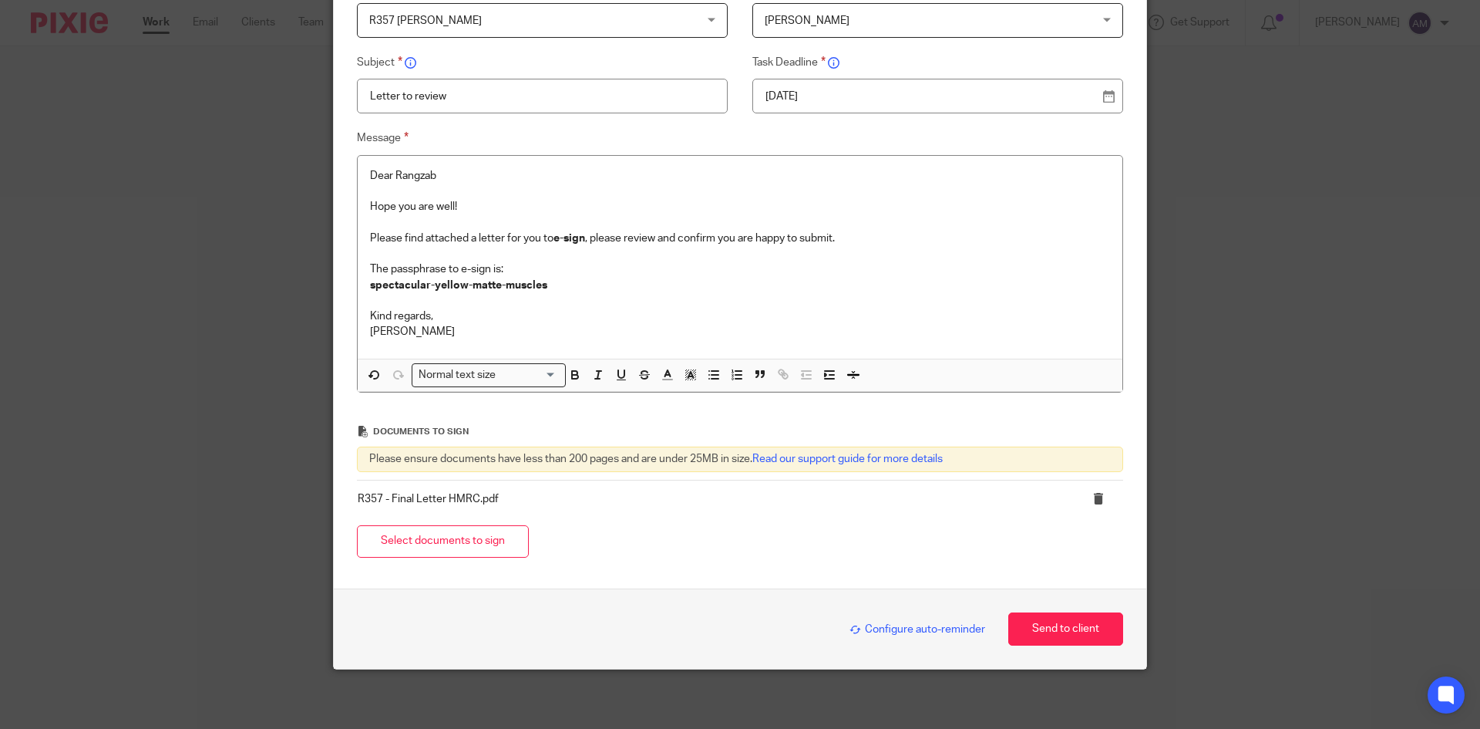
scroll to position [159, 0]
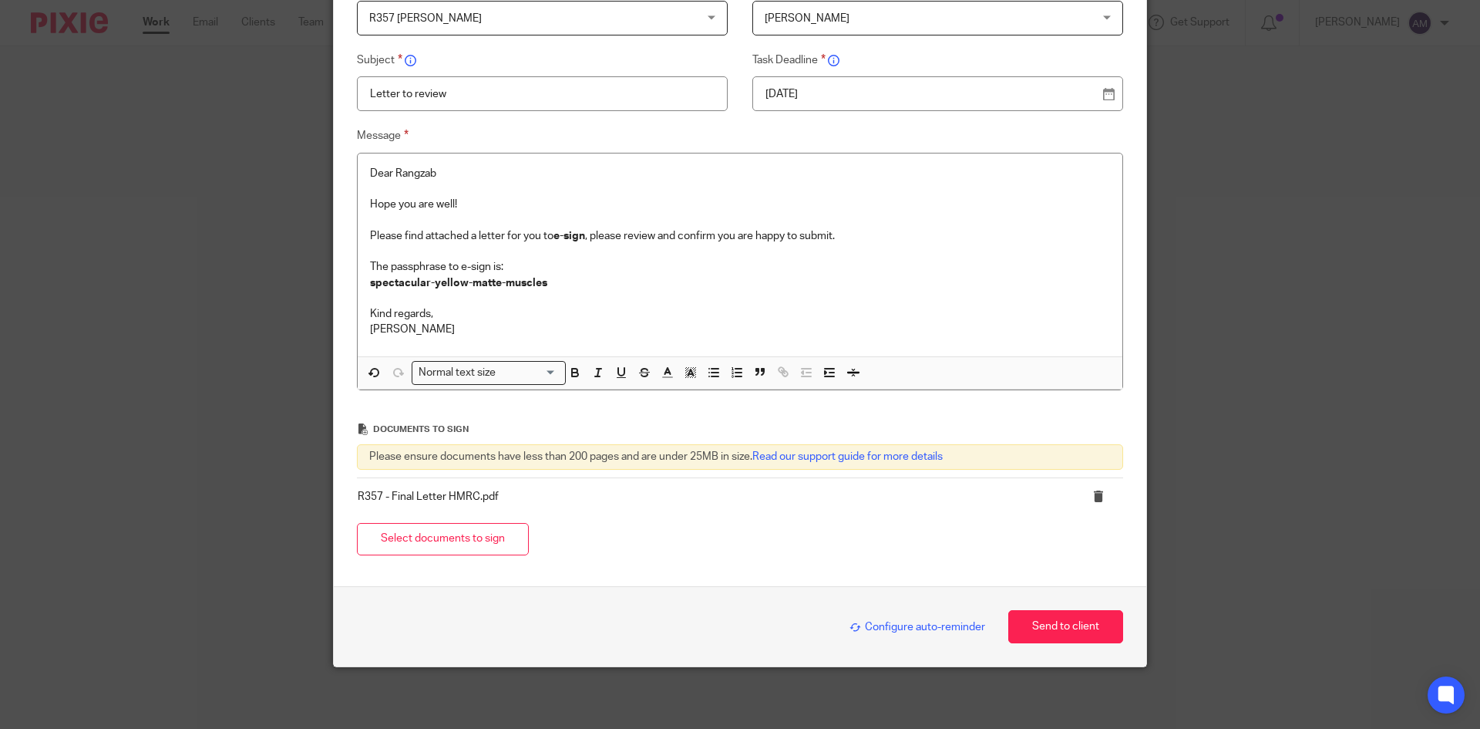
type input "Letter to review"
click at [1000, 170] on p "Dear Rangzab" at bounding box center [740, 173] width 740 height 15
click at [1044, 622] on button "Send to client" at bounding box center [1065, 626] width 115 height 33
